Goal: Entertainment & Leisure: Consume media (video, audio)

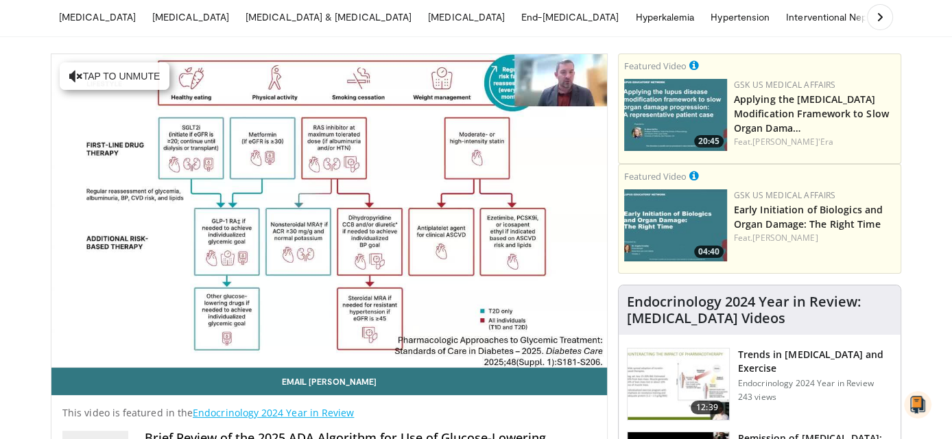
scroll to position [76, 0]
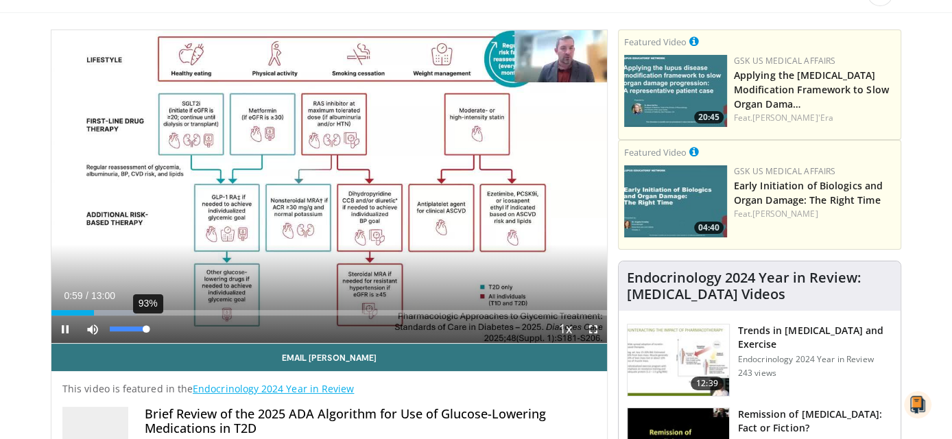
click at [146, 328] on div "93%" at bounding box center [129, 329] width 39 height 5
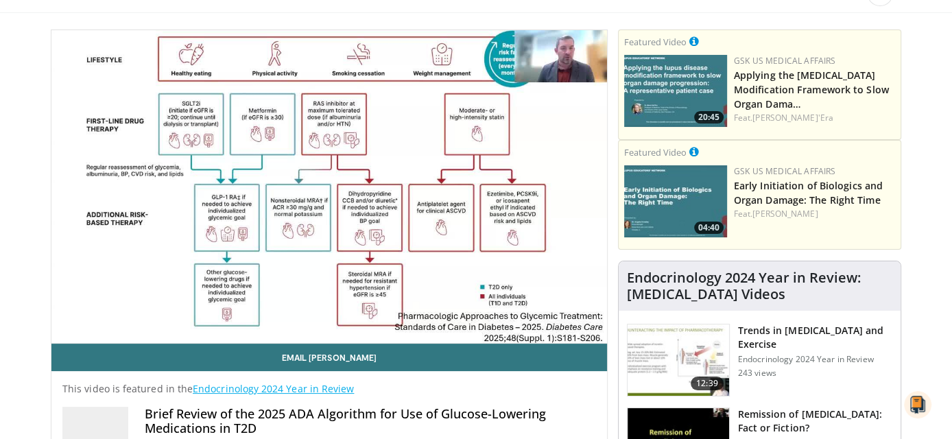
click at [563, 400] on div "This video is featured in the Endocrinology 2024 Year in Review Brief Review of…" at bounding box center [329, 414] width 556 height 86
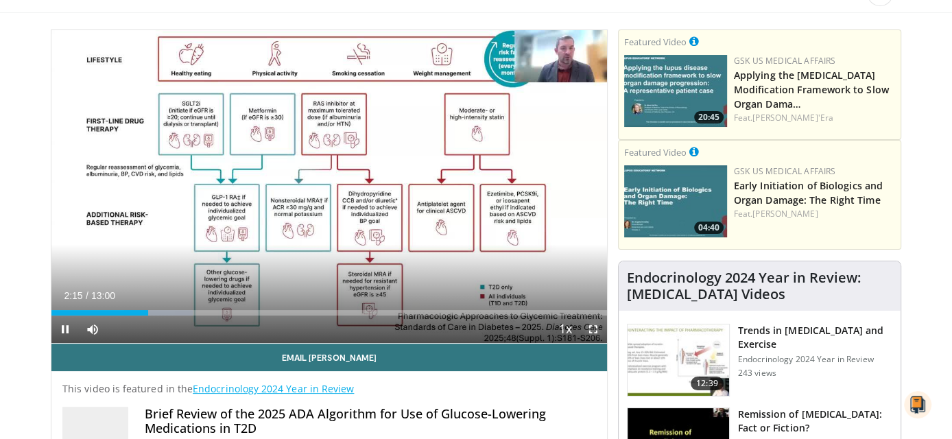
click at [591, 328] on span "Video Player" at bounding box center [593, 329] width 27 height 27
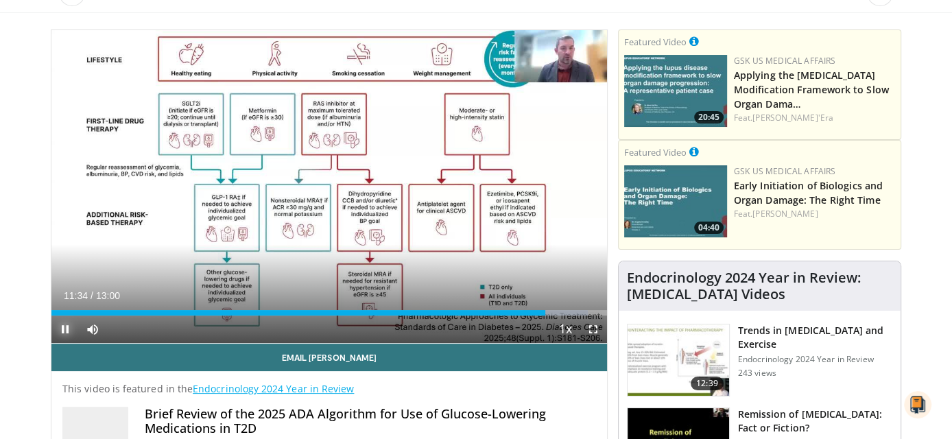
click at [62, 325] on span "Video Player" at bounding box center [64, 329] width 27 height 27
